Goal: Transaction & Acquisition: Purchase product/service

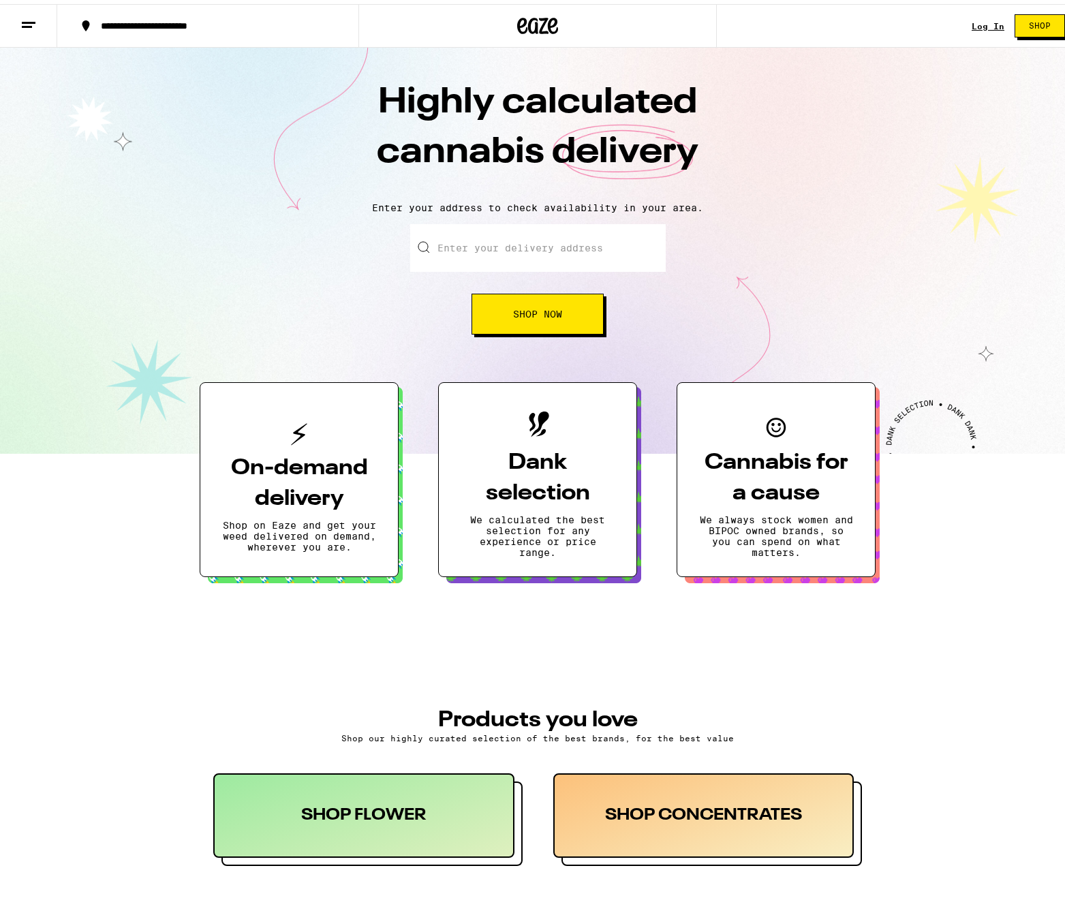
click at [971, 18] on link "Log In" at bounding box center [987, 22] width 33 height 9
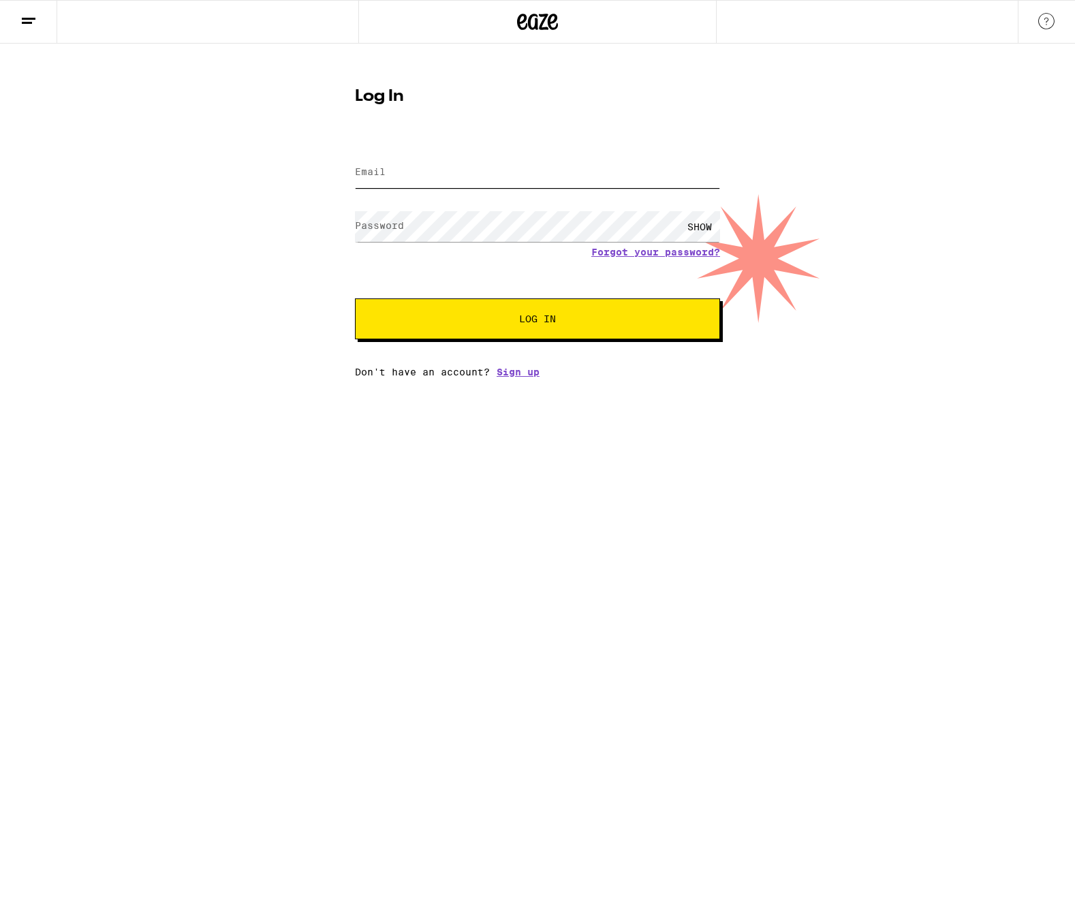
type input "[EMAIL_ADDRESS][DOMAIN_NAME]"
click at [484, 322] on span "Log In" at bounding box center [537, 319] width 255 height 10
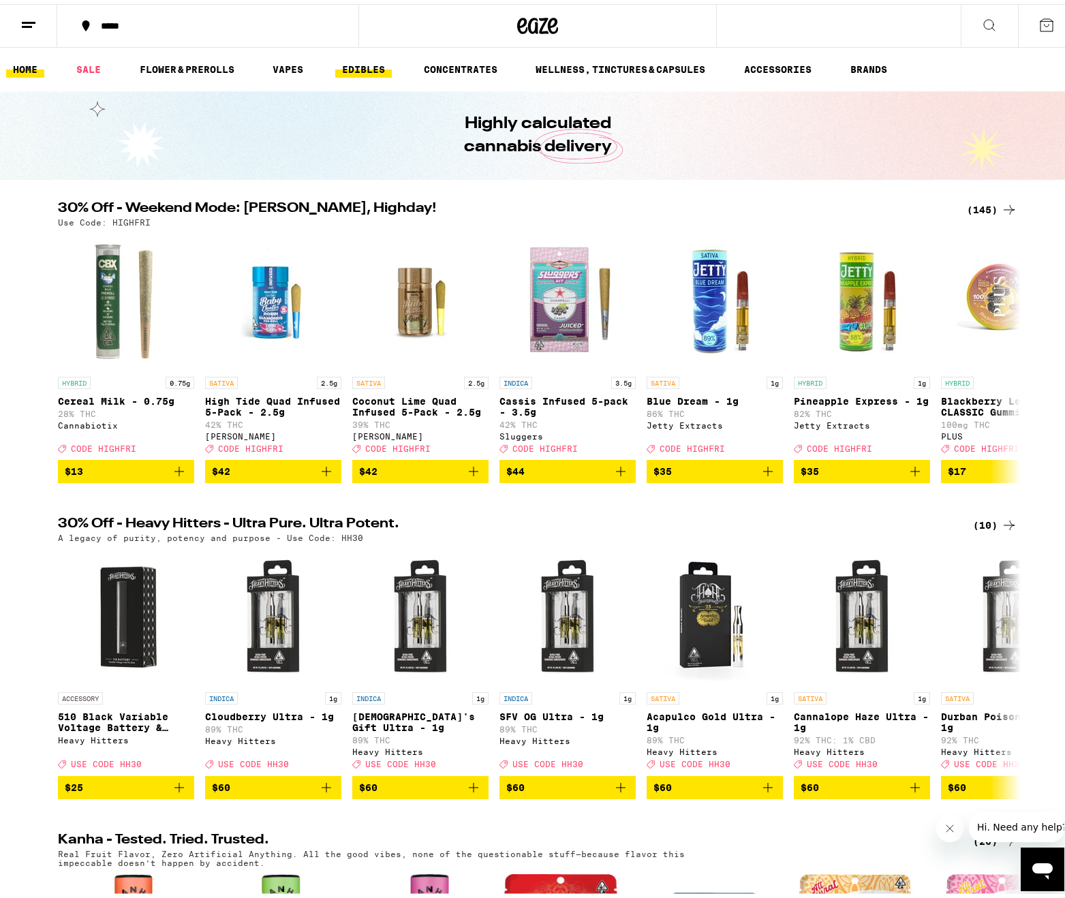
click at [369, 59] on link "EDIBLES" at bounding box center [363, 65] width 57 height 16
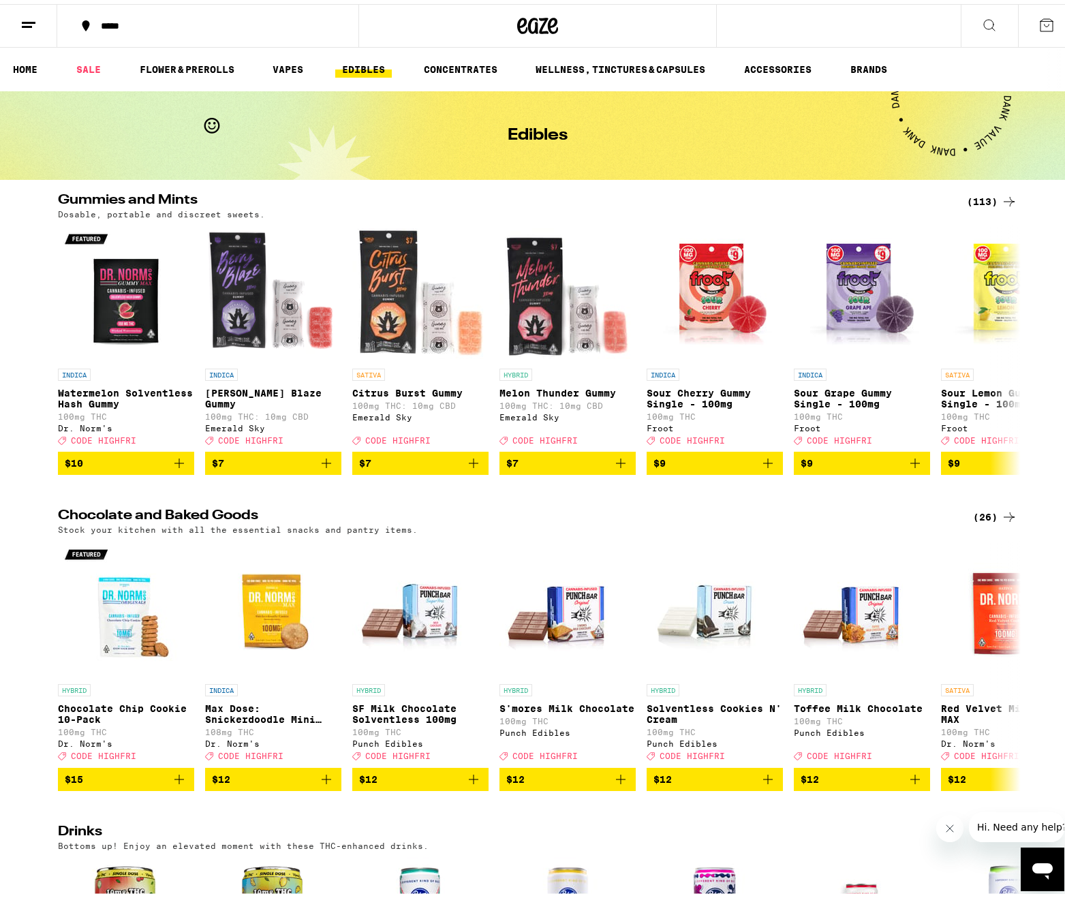
click at [969, 198] on div "(113)" at bounding box center [992, 197] width 50 height 16
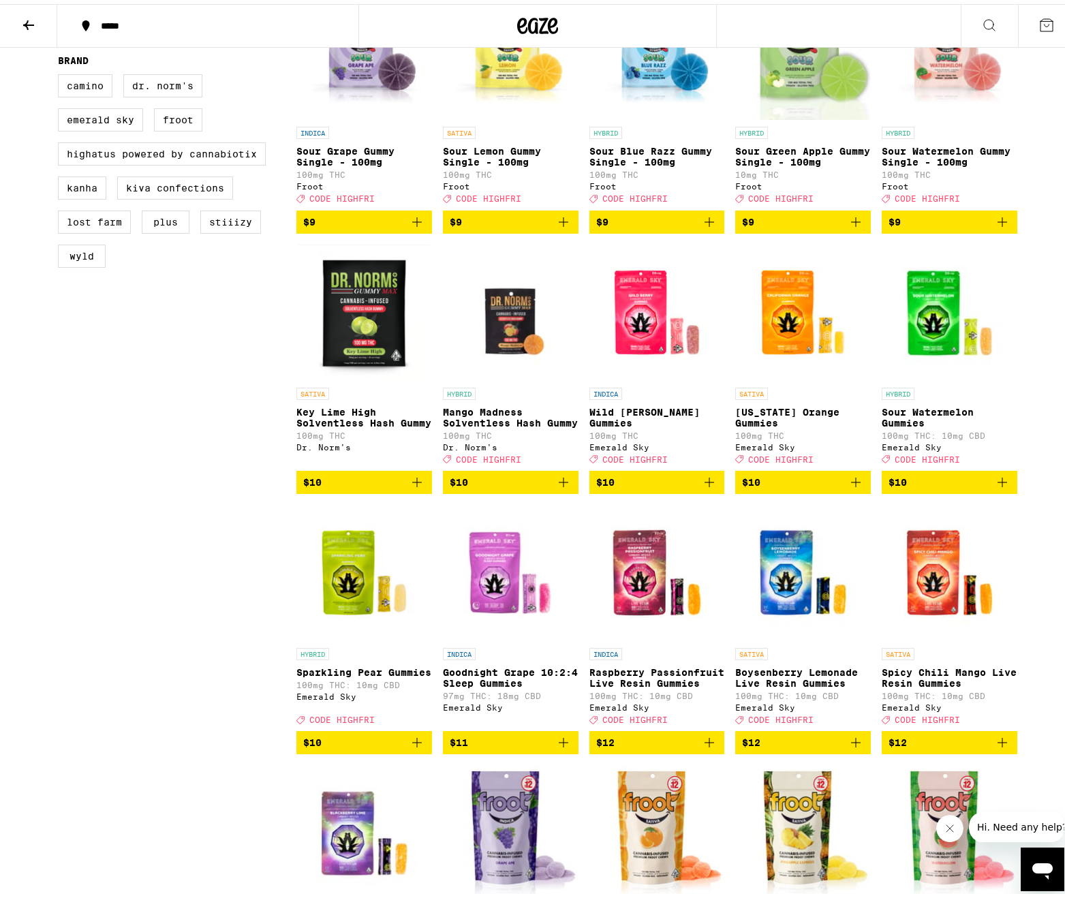
scroll to position [545, 0]
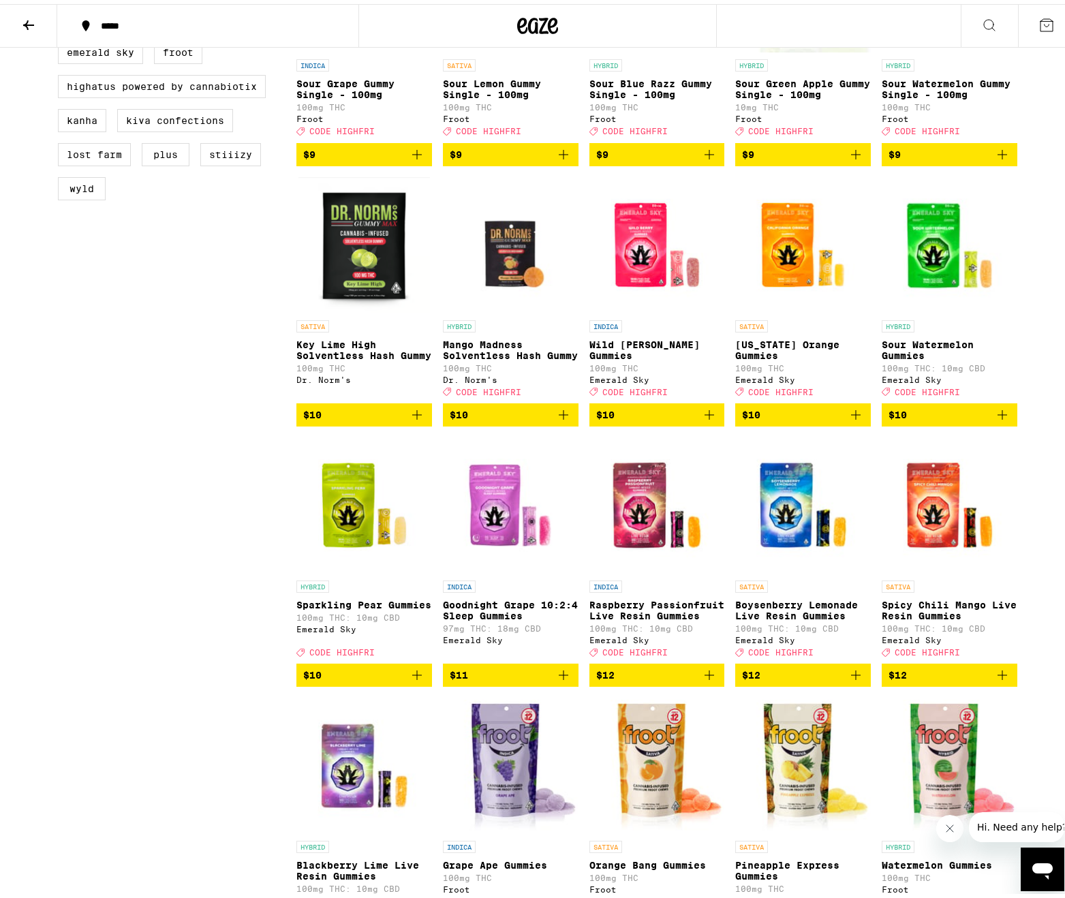
click at [781, 653] on span "CODE HIGHFRI" at bounding box center [780, 648] width 65 height 9
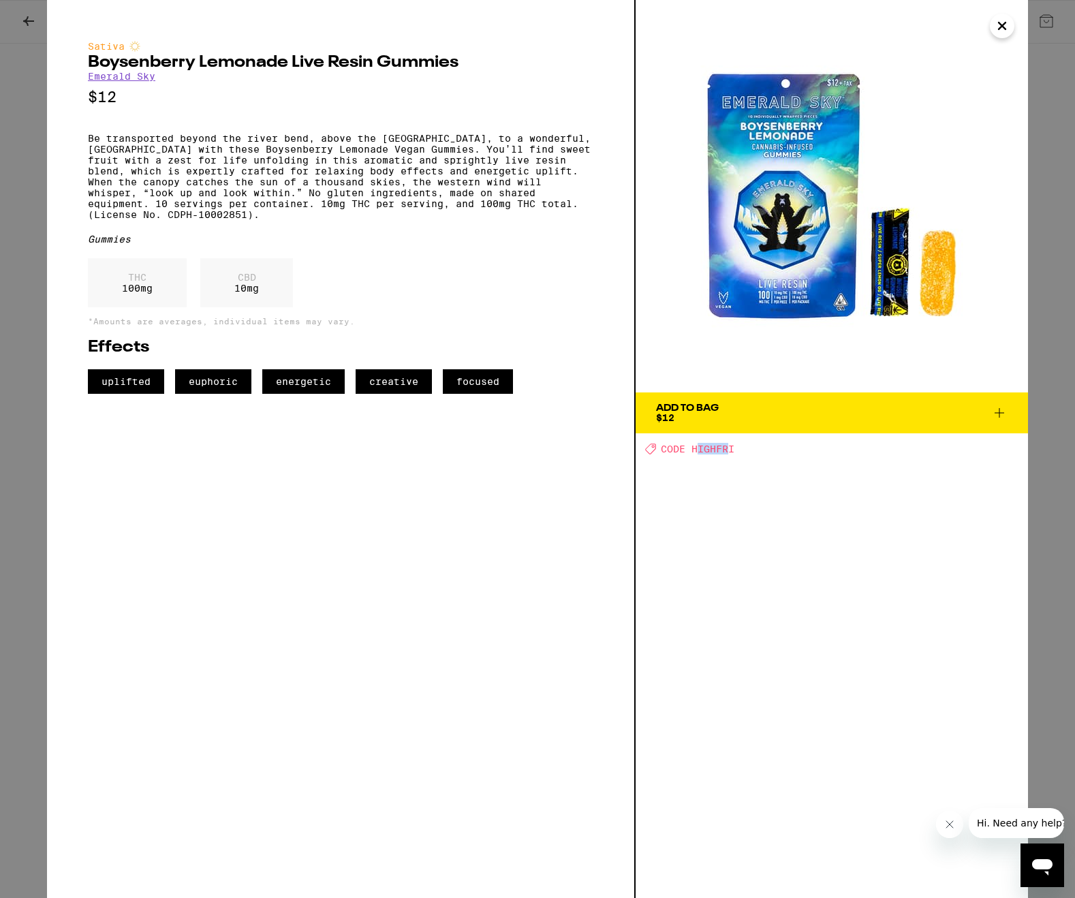
drag, startPoint x: 696, startPoint y: 445, endPoint x: 731, endPoint y: 449, distance: 34.9
click at [730, 449] on span "CODE HIGHFRI" at bounding box center [698, 448] width 74 height 11
click at [737, 450] on div "Deal Created with Sketch. CODE HIGHFRI" at bounding box center [836, 449] width 383 height 12
drag, startPoint x: 706, startPoint y: 453, endPoint x: 691, endPoint y: 454, distance: 15.0
click at [691, 454] on div "Deal Created with Sketch. CODE HIGHFRI" at bounding box center [836, 449] width 383 height 12
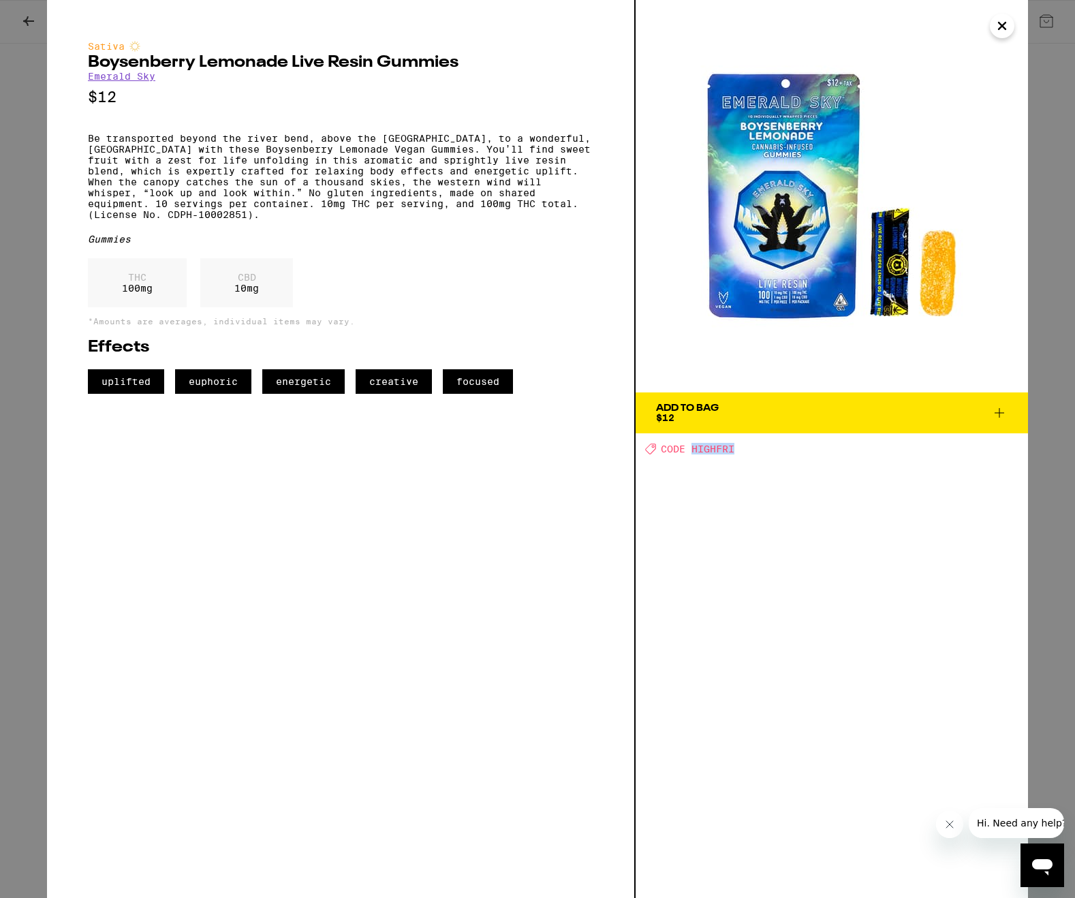
copy span "HIGHFRI"
click at [1001, 29] on icon "Close" at bounding box center [1002, 26] width 16 height 20
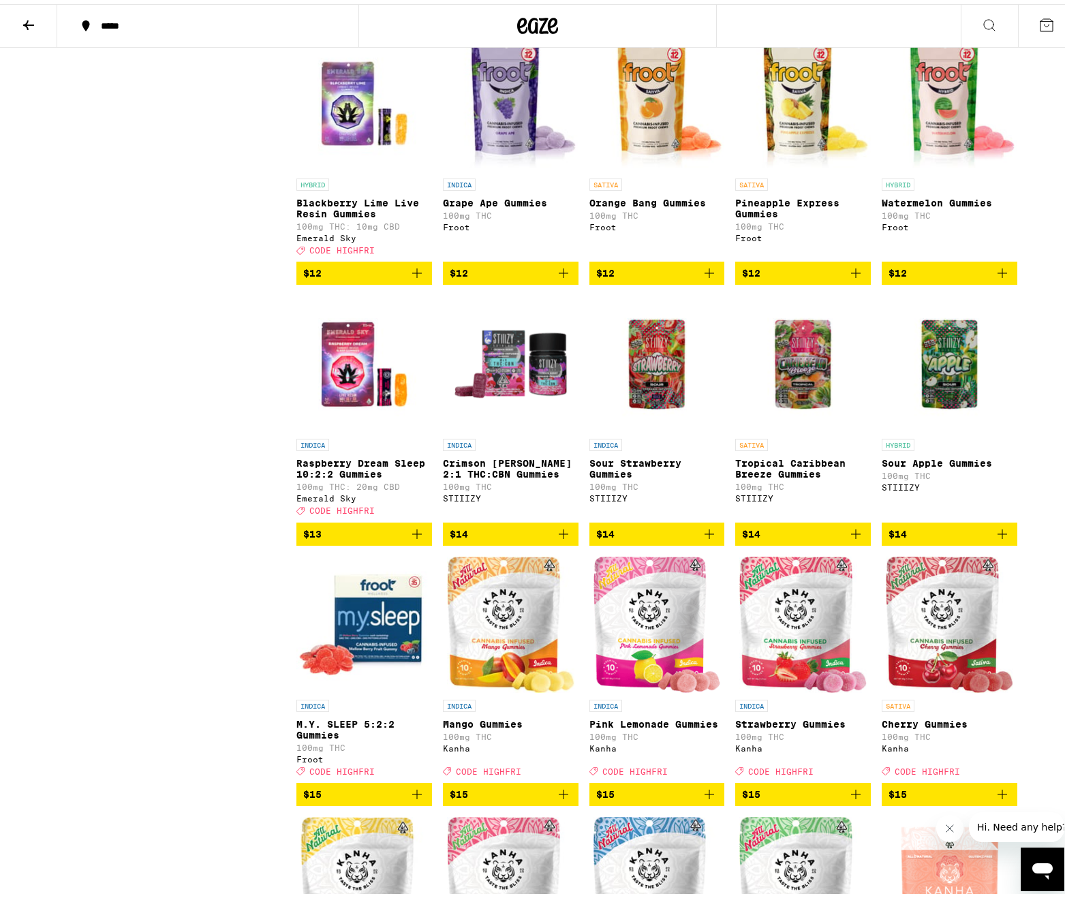
scroll to position [1272, 0]
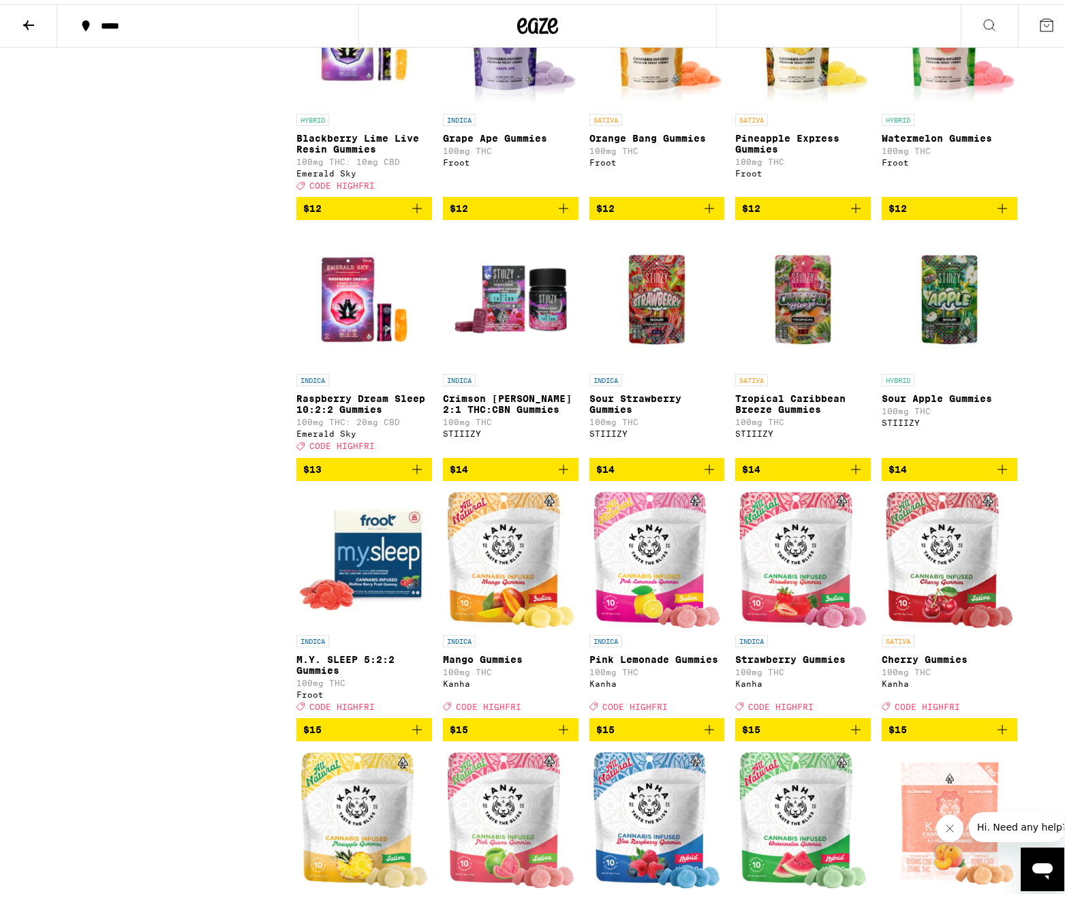
click at [710, 213] on icon "Add to bag" at bounding box center [709, 204] width 16 height 16
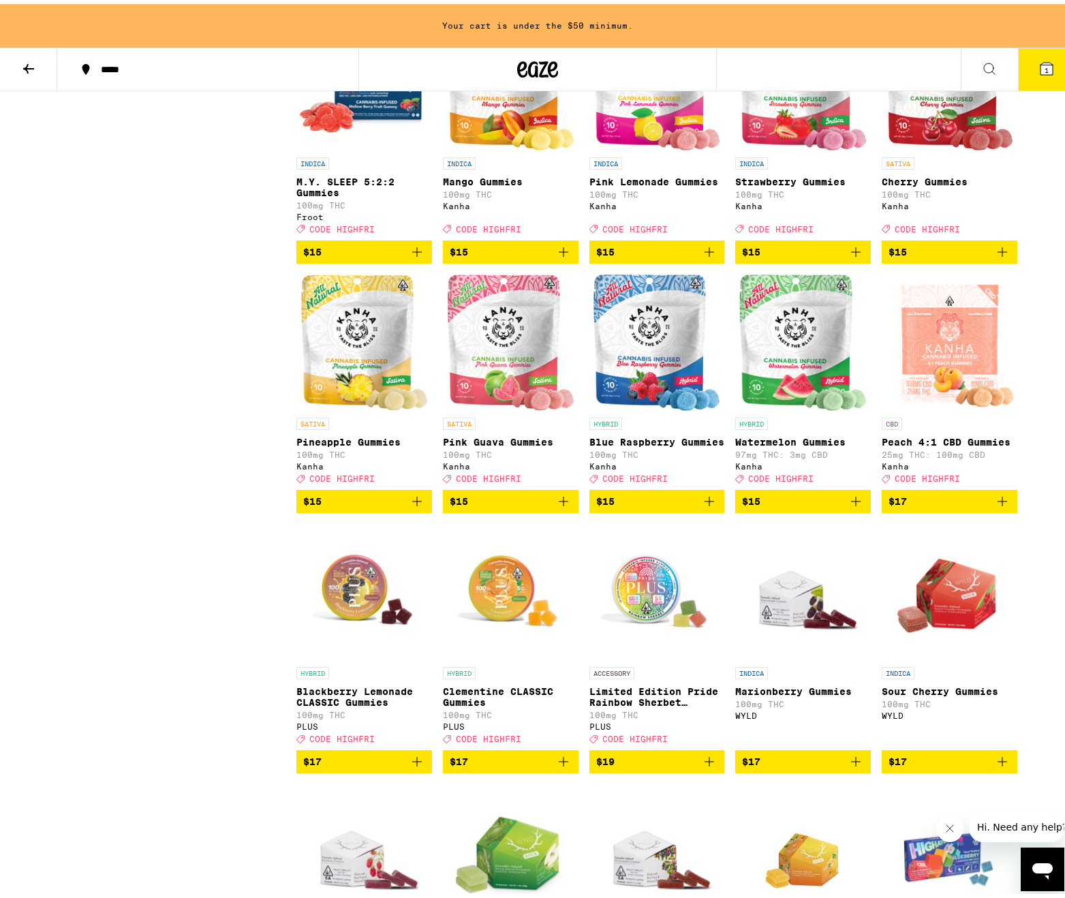
scroll to position [1860, 0]
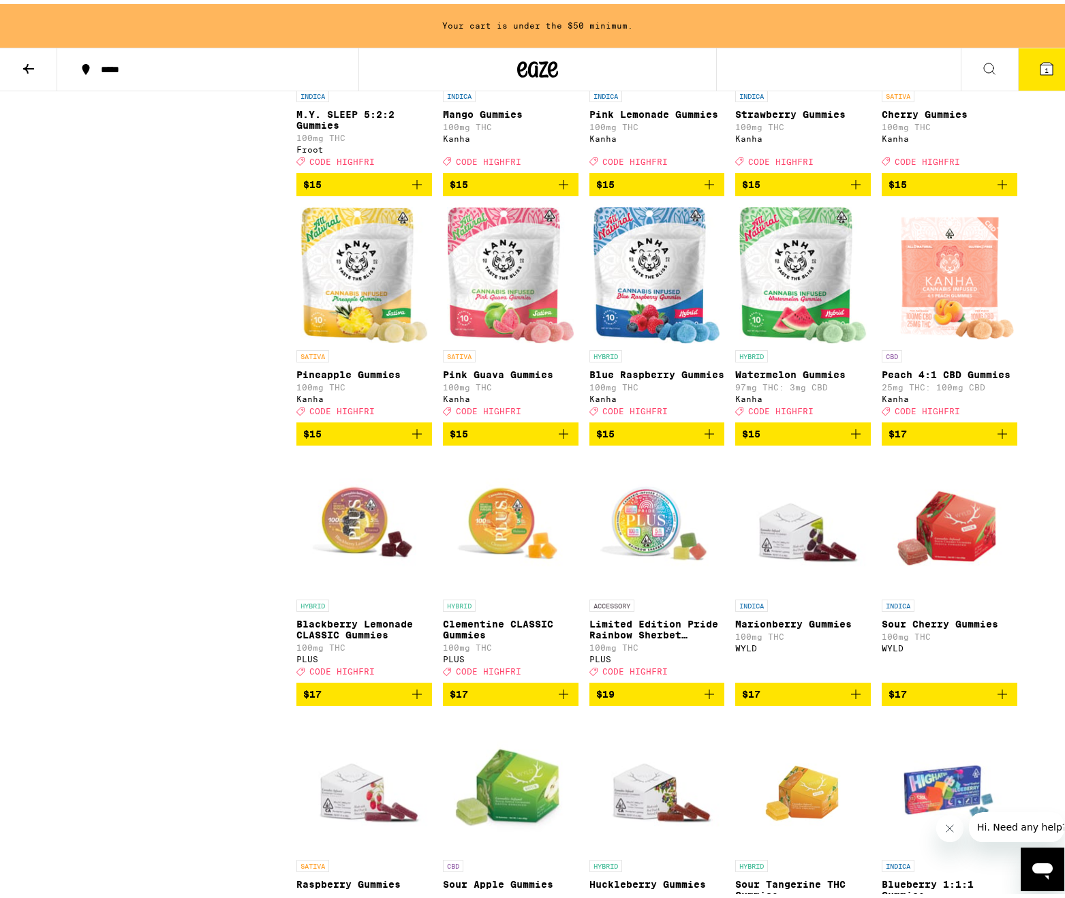
click at [701, 438] on icon "Add to bag" at bounding box center [709, 430] width 16 height 16
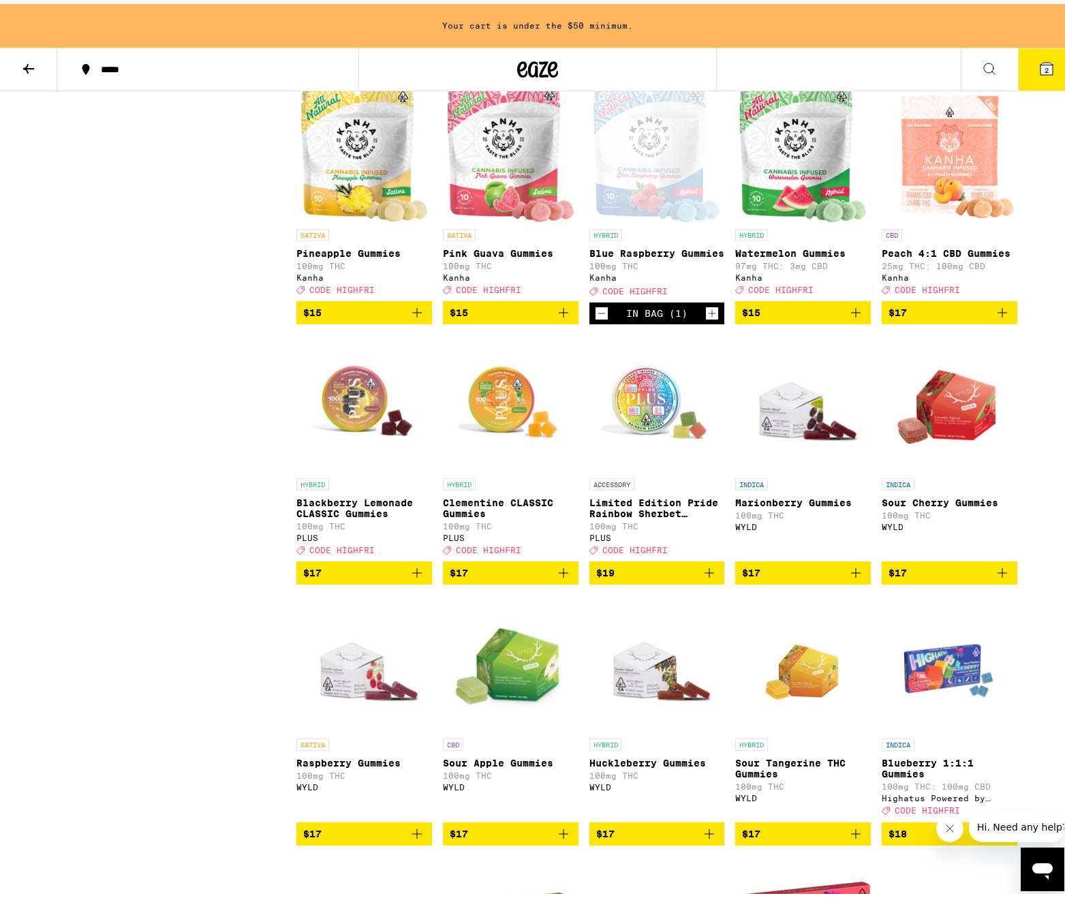
scroll to position [1998, 0]
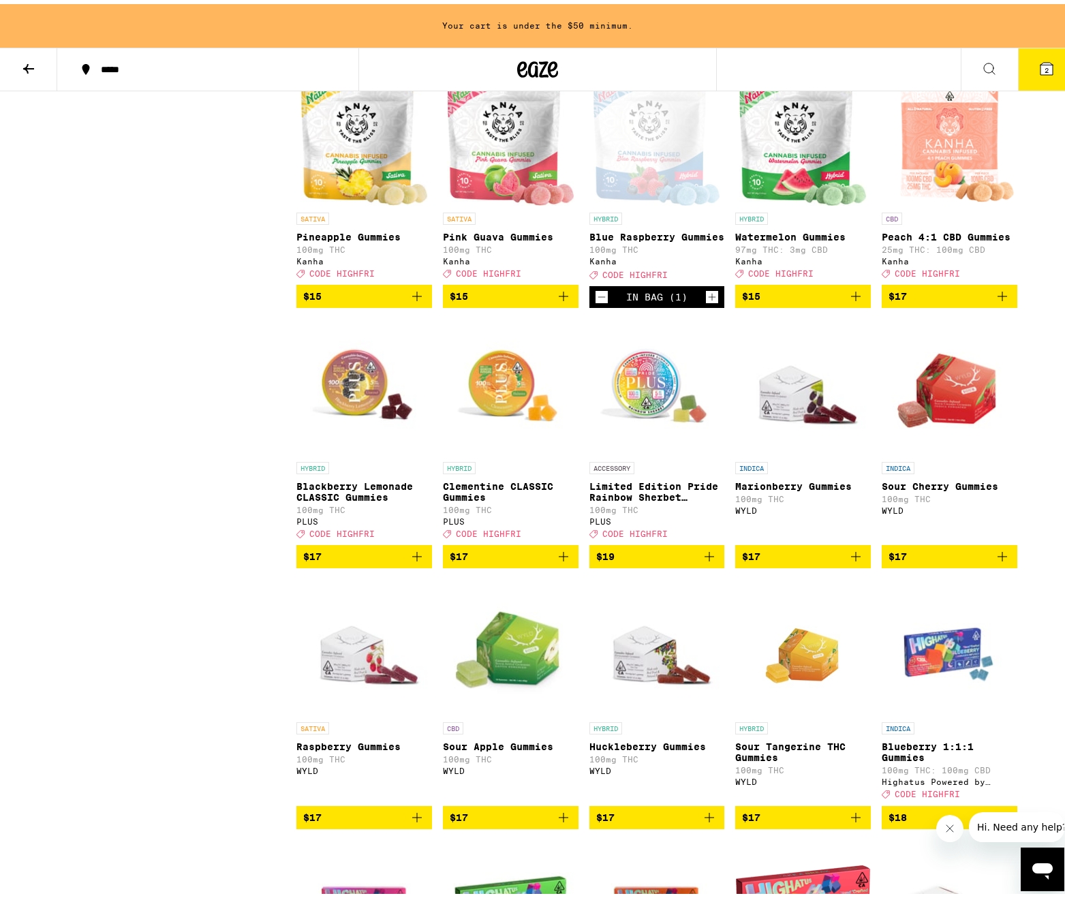
click at [851, 297] on icon "Add to bag" at bounding box center [856, 292] width 10 height 10
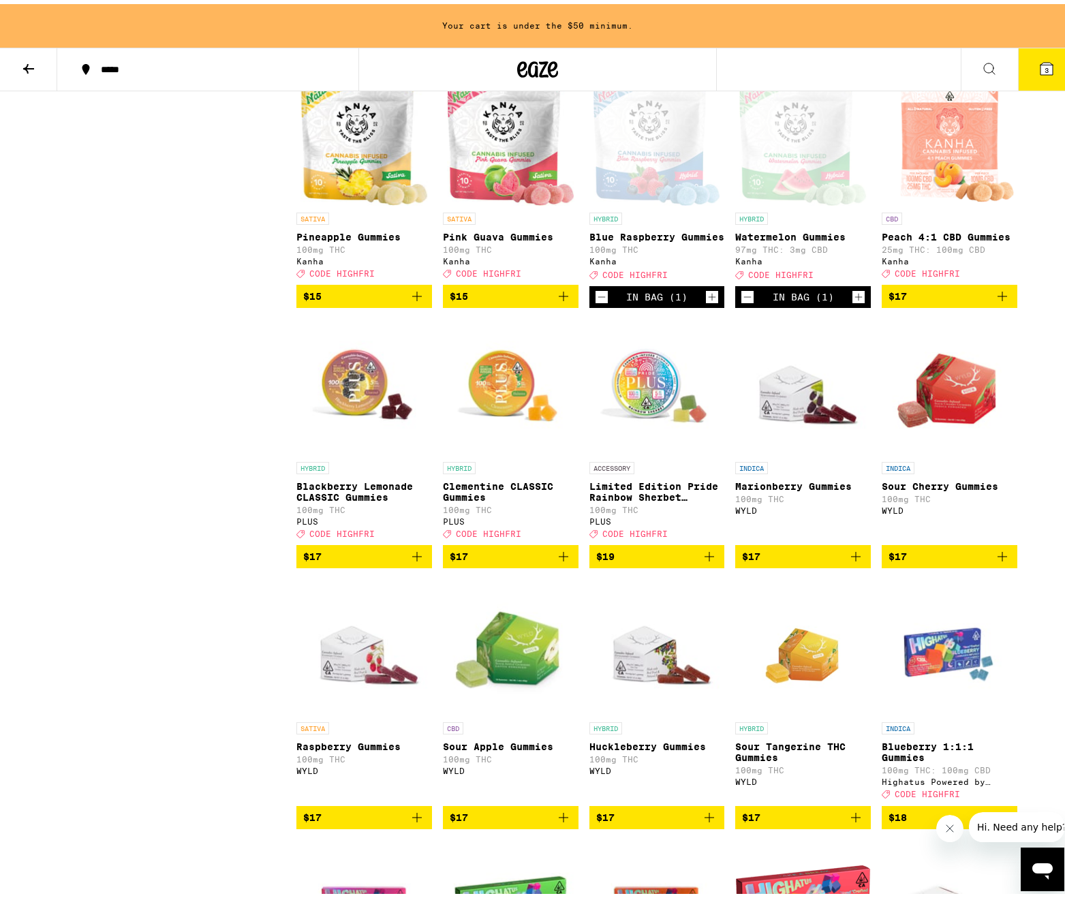
click at [559, 300] on icon "Add to bag" at bounding box center [563, 292] width 16 height 16
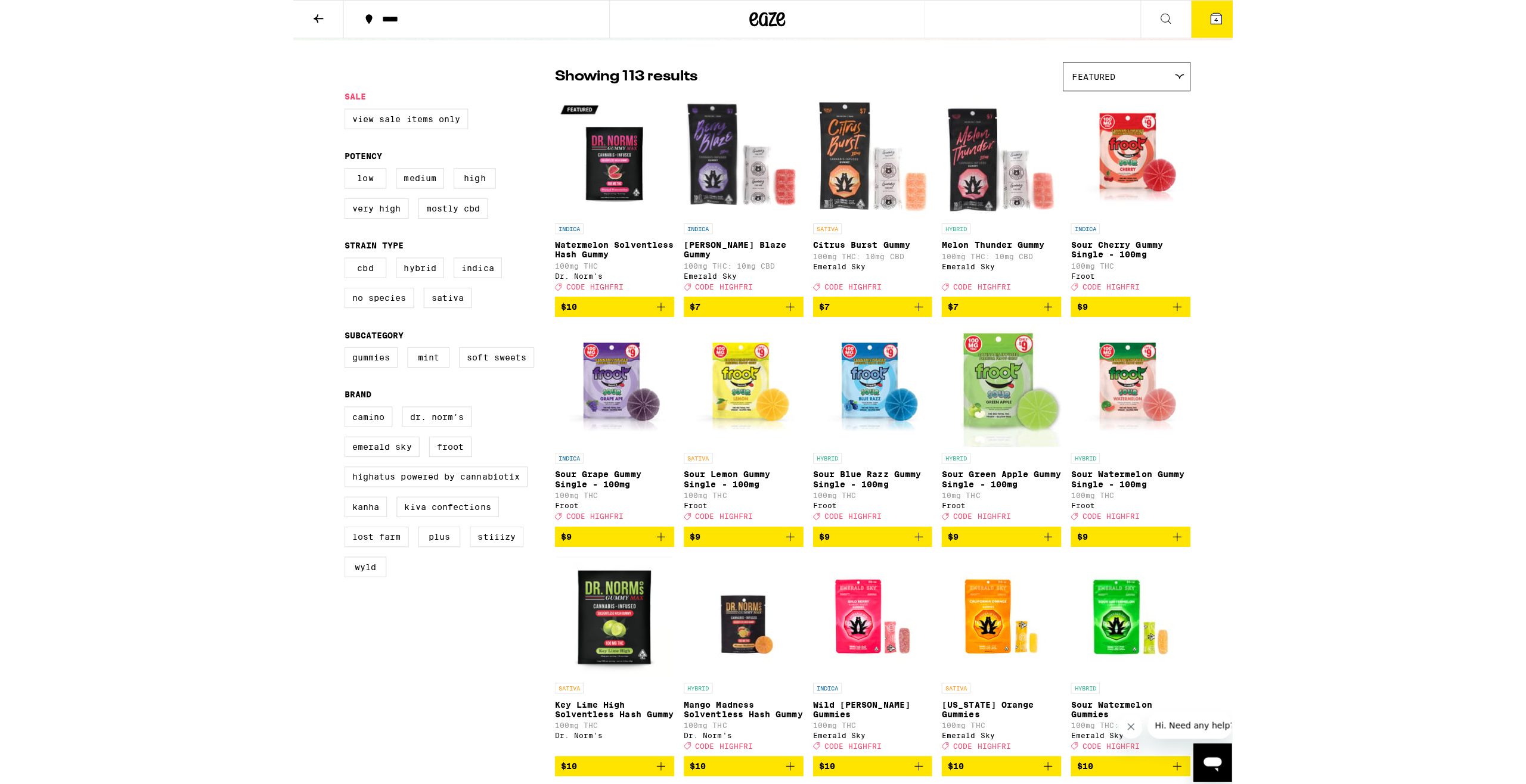
scroll to position [0, 0]
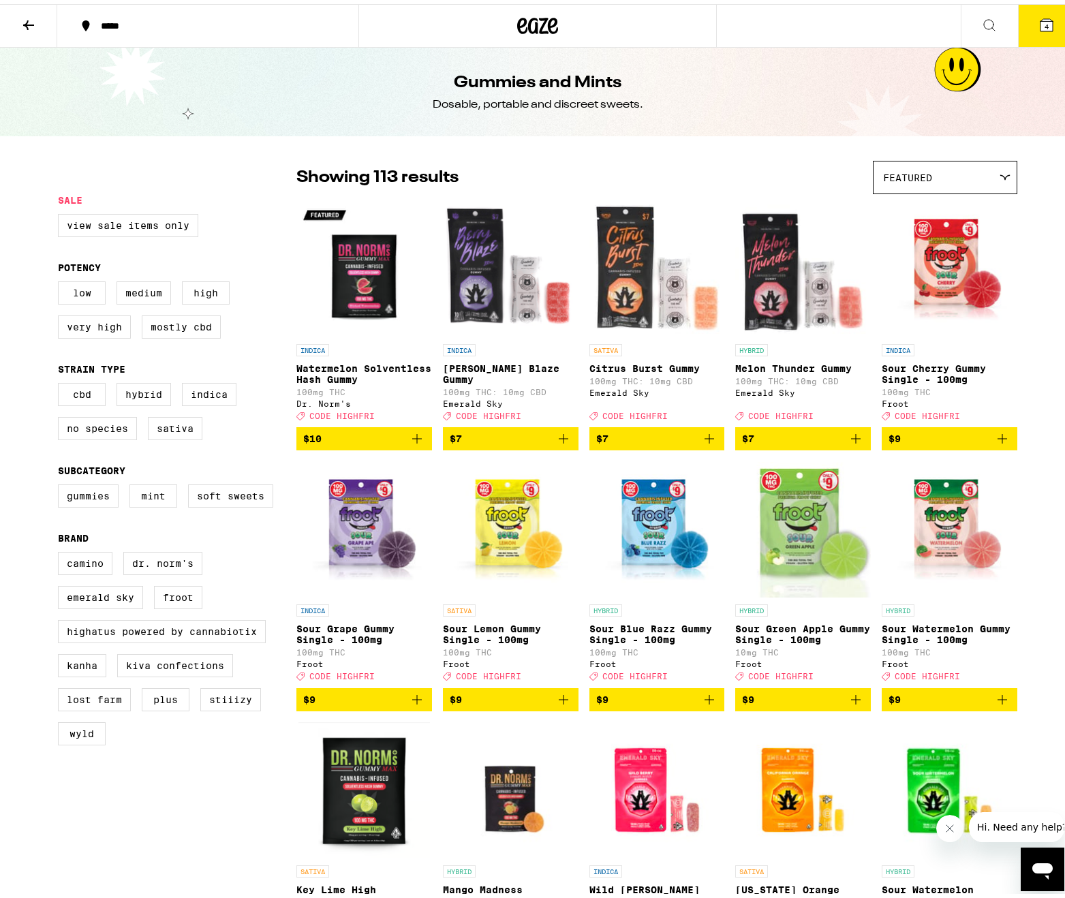
click at [946, 71] on div "Gummies and Mints Dosable, portable and discreet sweets." at bounding box center [537, 88] width 1075 height 89
click at [1044, 21] on span "4" at bounding box center [1046, 22] width 4 height 8
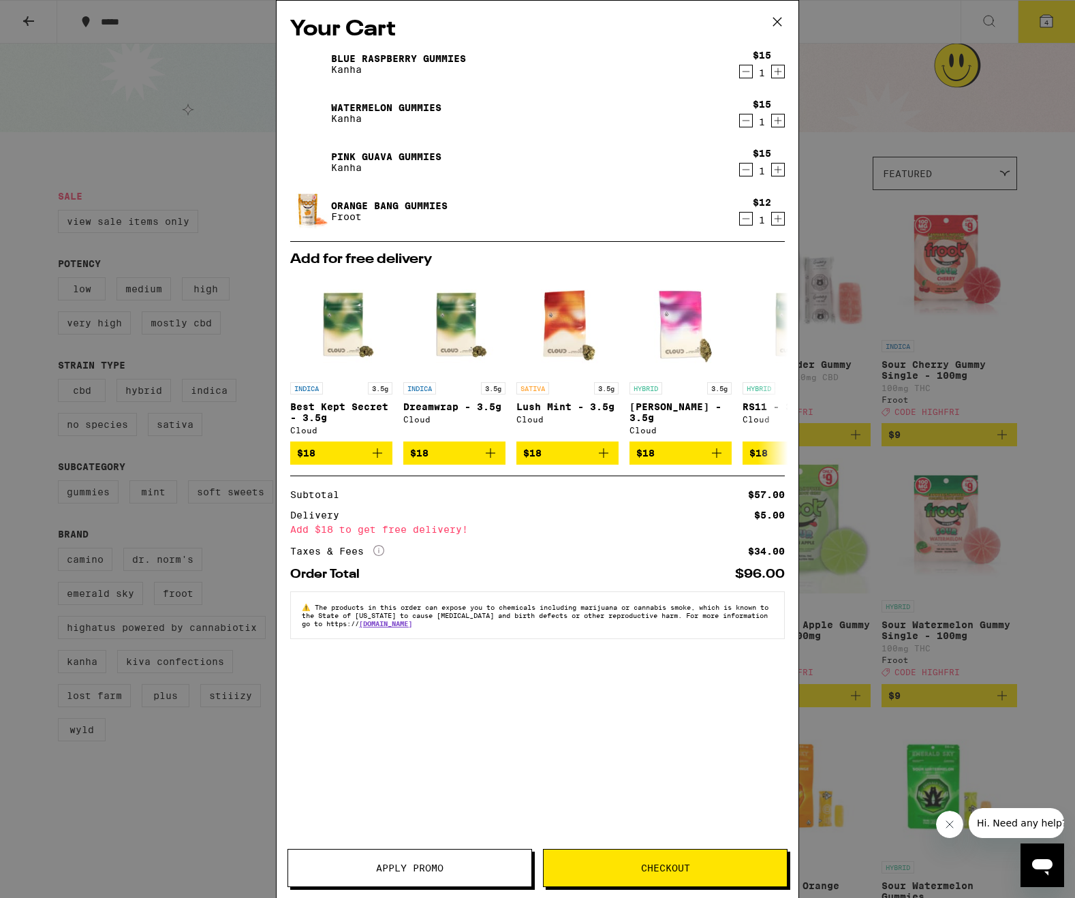
click at [930, 151] on div "Your Cart Blue Raspberry Gummies Kanha $15 1 Watermelon Gummies Kanha $15 1 Pin…" at bounding box center [537, 449] width 1075 height 898
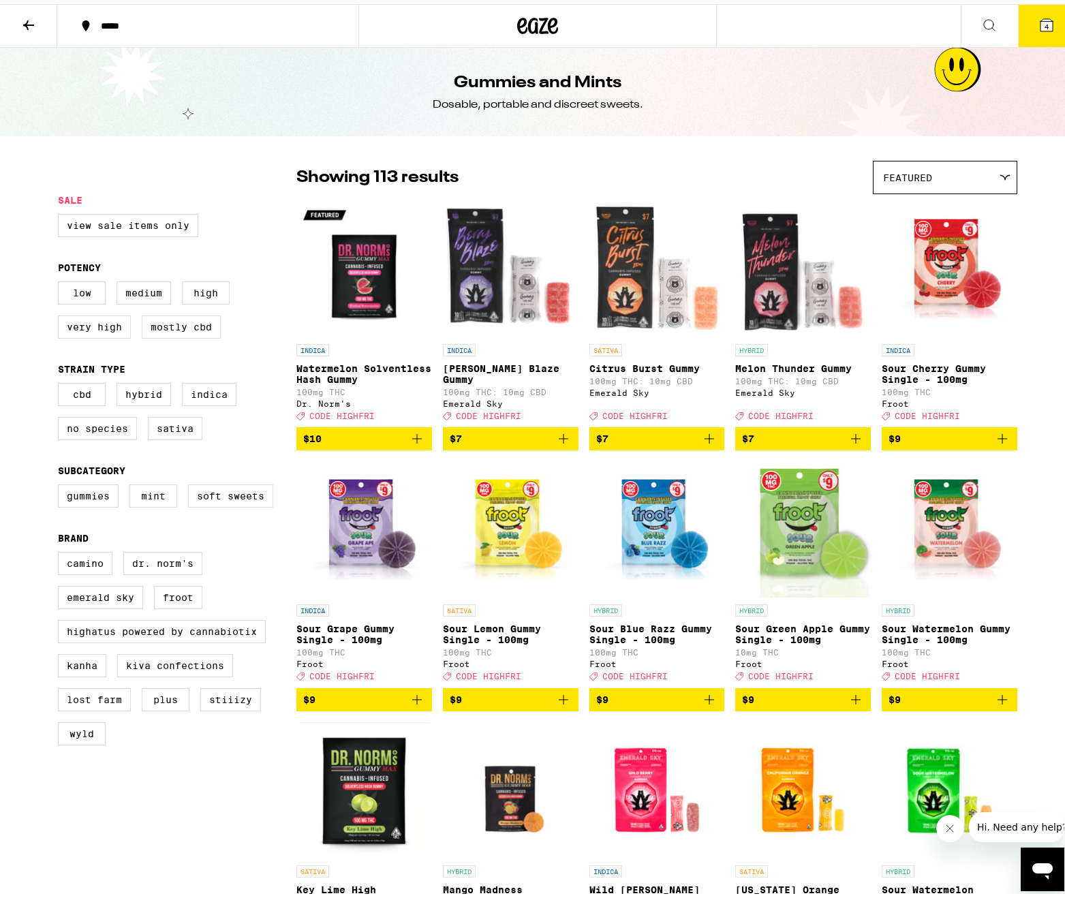
click at [36, 22] on icon at bounding box center [28, 21] width 16 height 16
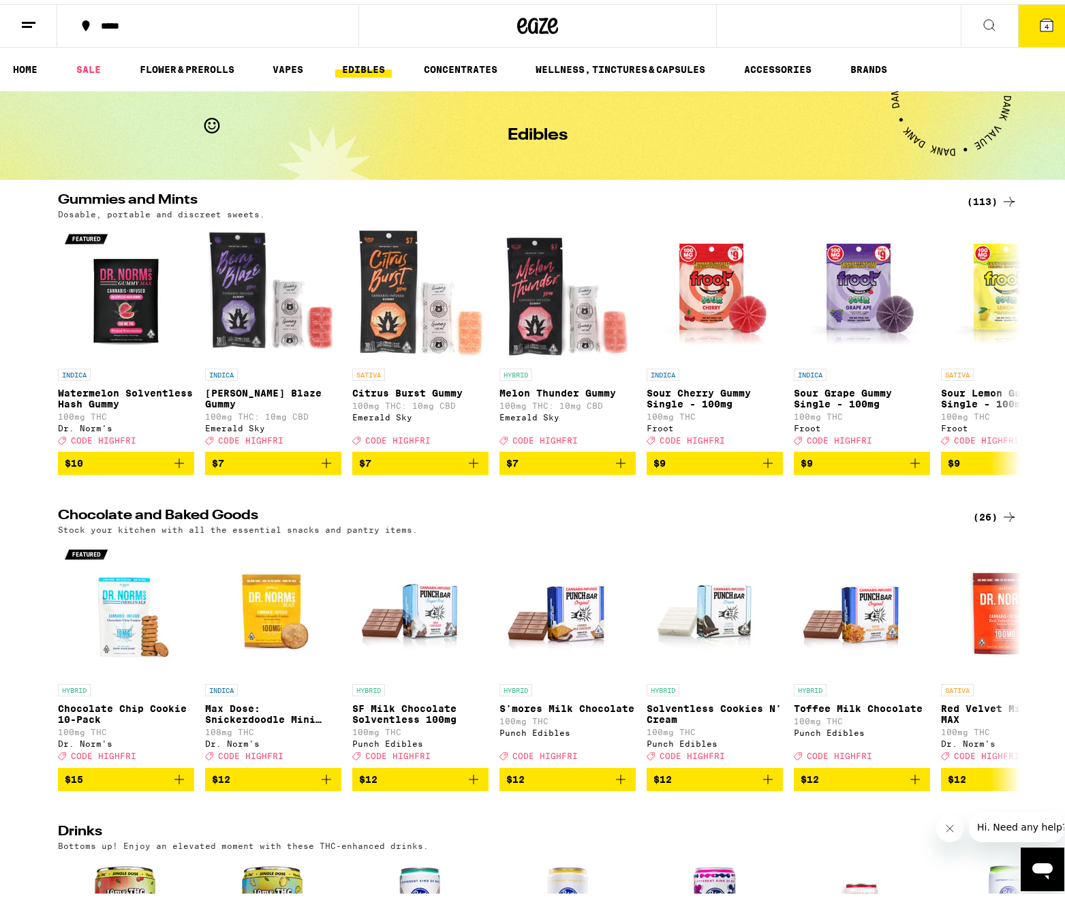
click at [36, 23] on icon at bounding box center [28, 21] width 16 height 16
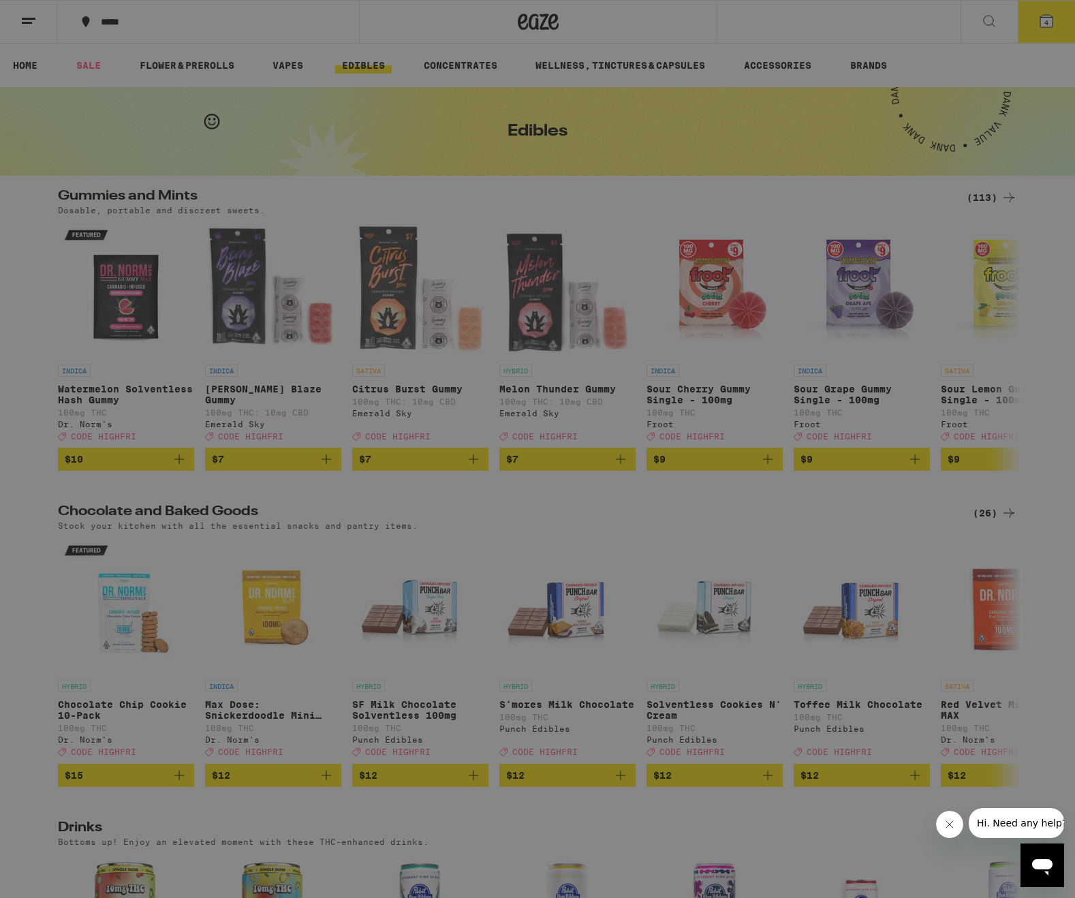
click at [114, 514] on link "Logout" at bounding box center [188, 513] width 239 height 16
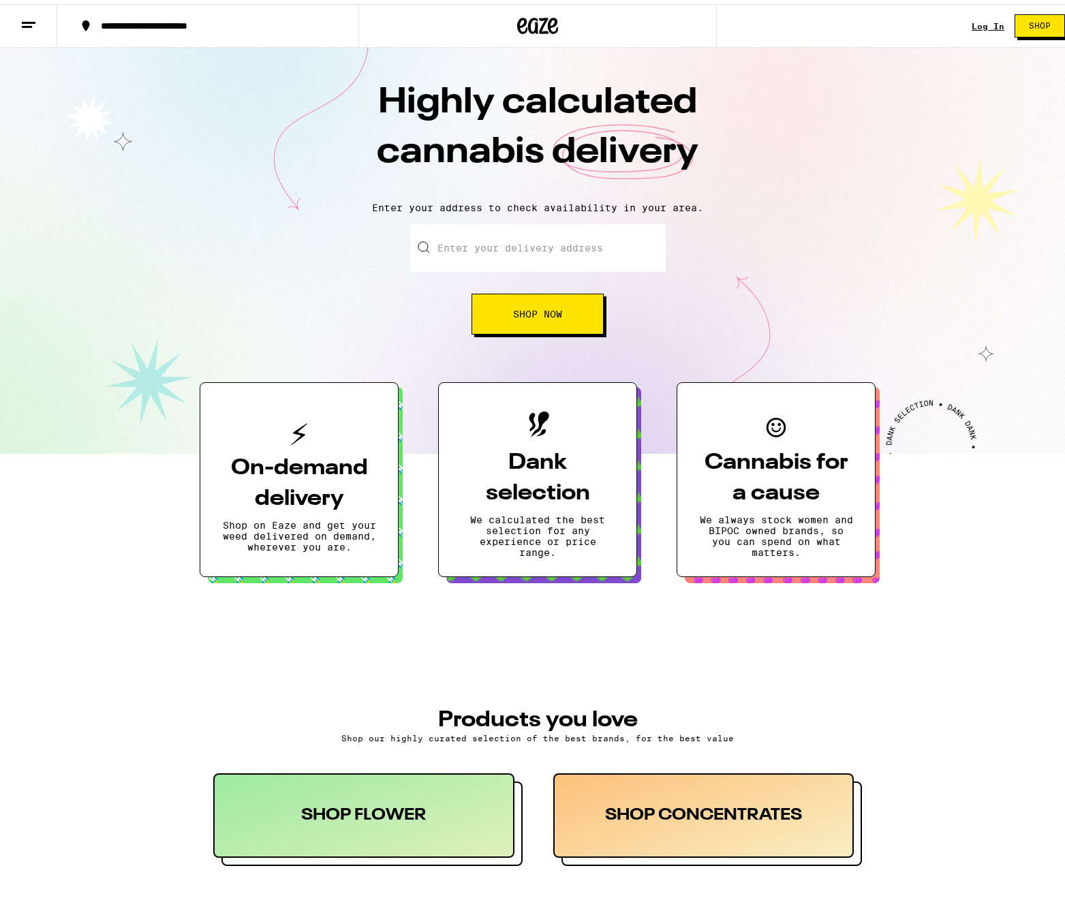
click at [985, 15] on div "Log In Shop" at bounding box center [1023, 22] width 104 height 44
click at [978, 19] on link "Log In" at bounding box center [987, 22] width 33 height 9
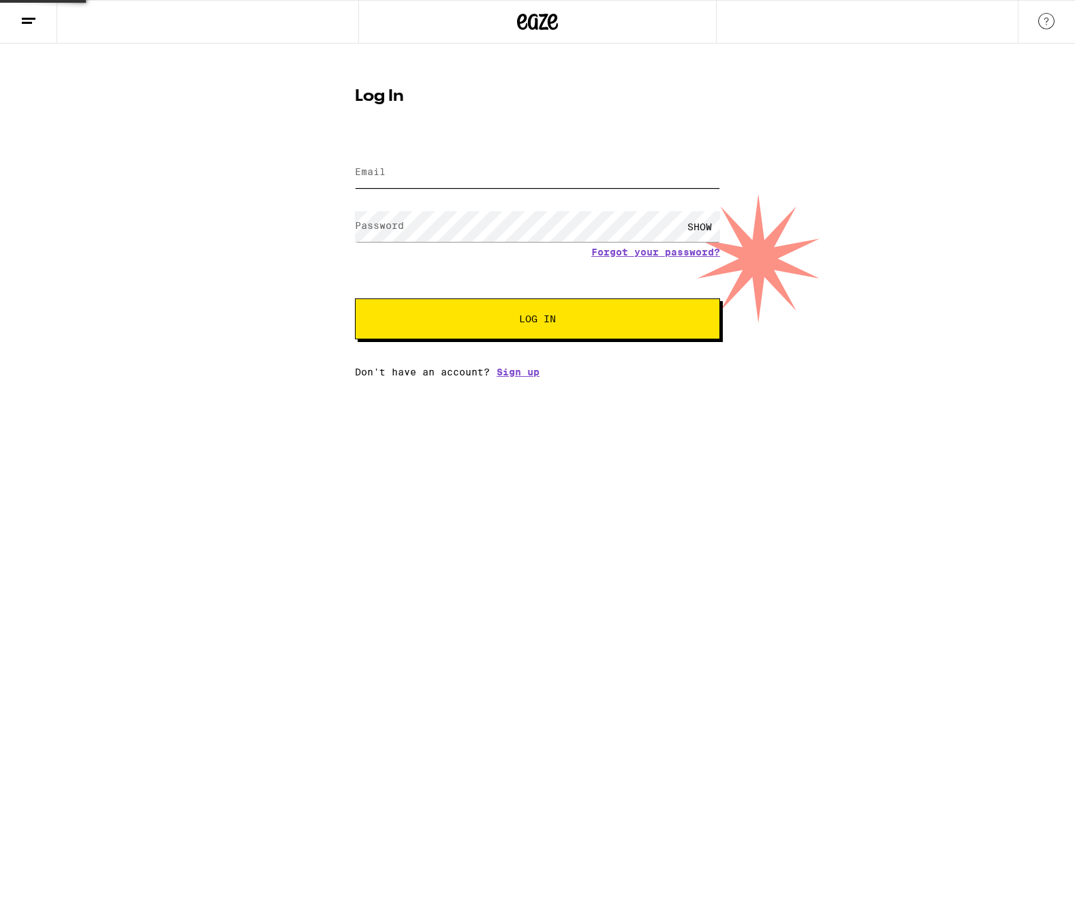
type input "[EMAIL_ADDRESS][DOMAIN_NAME]"
